Goal: Information Seeking & Learning: Find specific fact

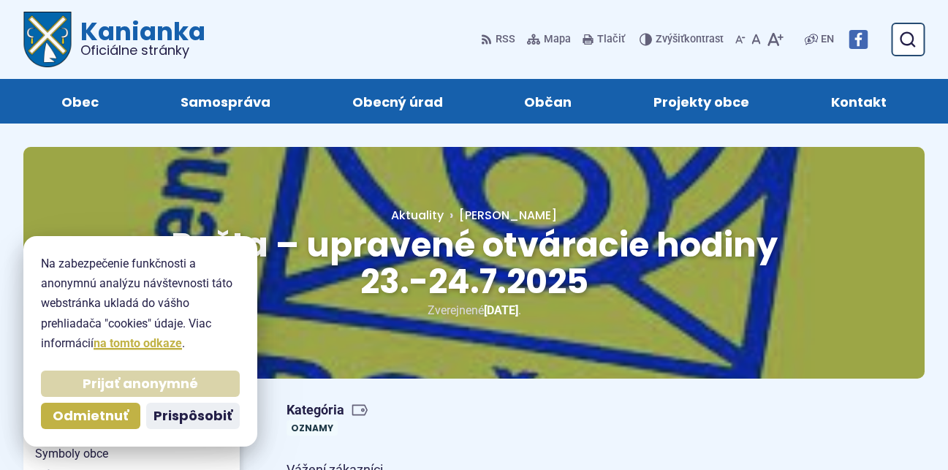
click at [172, 382] on span "Prijať anonymné" at bounding box center [140, 384] width 115 height 17
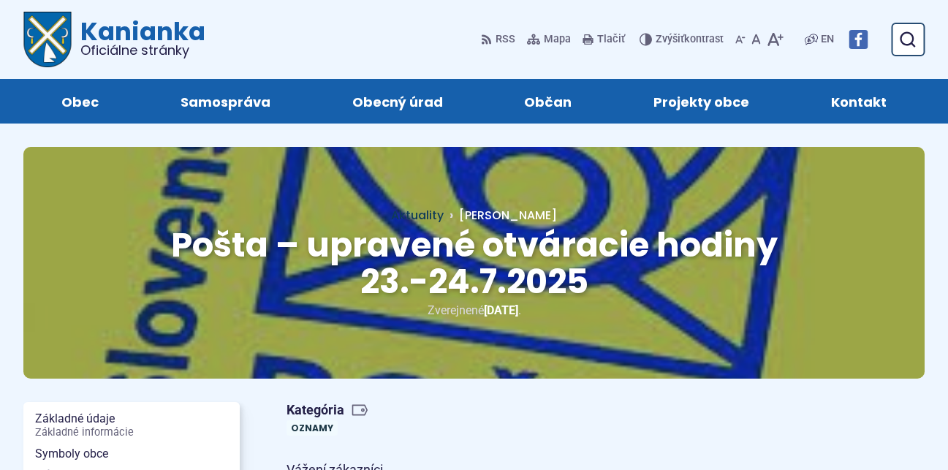
click at [444, 210] on span "Aktuality" at bounding box center [417, 215] width 53 height 17
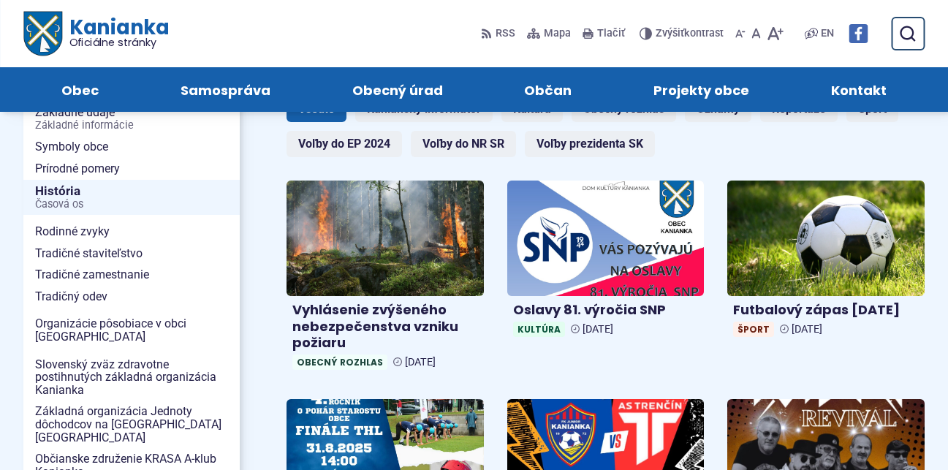
scroll to position [73, 0]
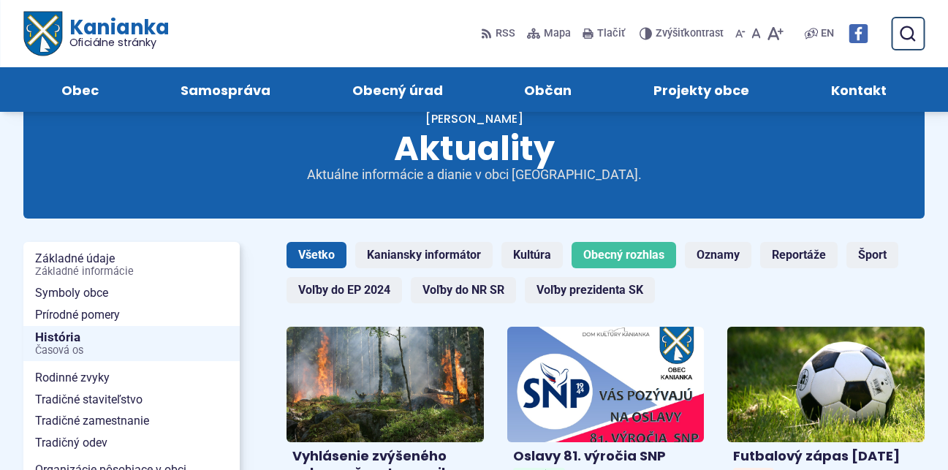
click at [604, 249] on link "Obecný rozhlas" at bounding box center [624, 255] width 105 height 26
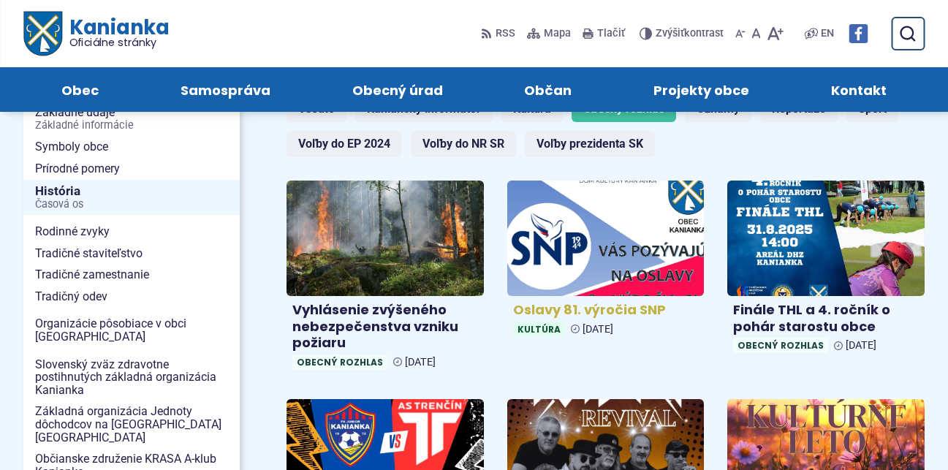
scroll to position [73, 0]
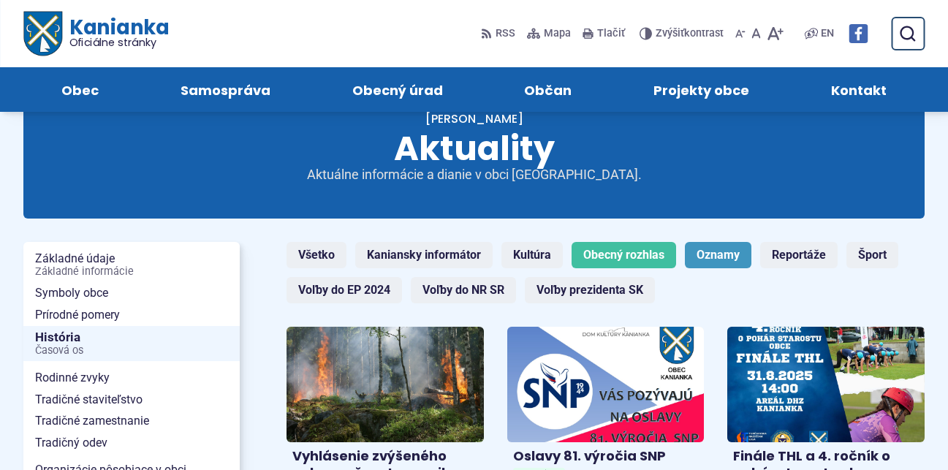
click at [715, 256] on link "Oznamy" at bounding box center [718, 255] width 67 height 26
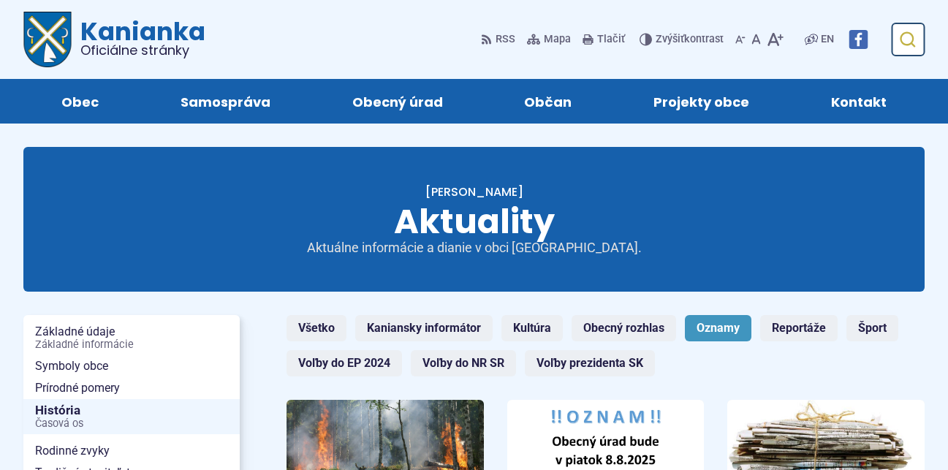
click at [912, 44] on icon "submit" at bounding box center [907, 40] width 18 height 18
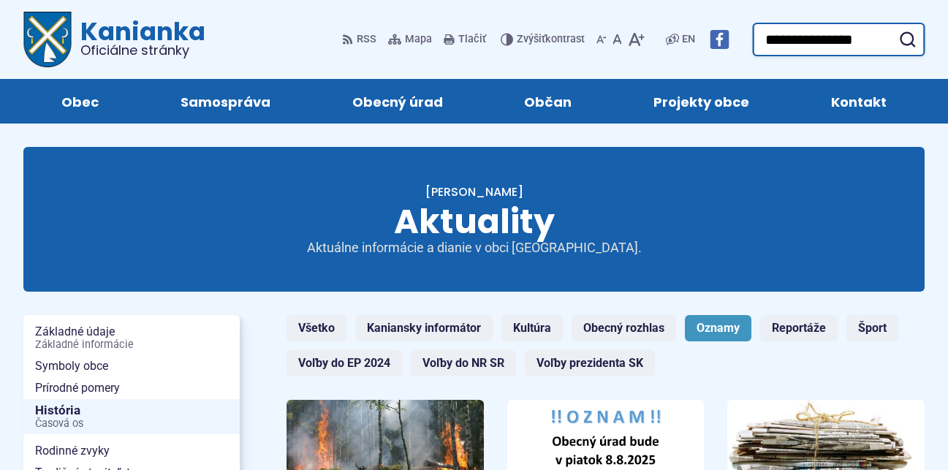
type input "**********"
click at [894, 26] on button "Odoslať vyhľadávací formulár" at bounding box center [907, 39] width 26 height 26
